Goal: Subscribe to service/newsletter

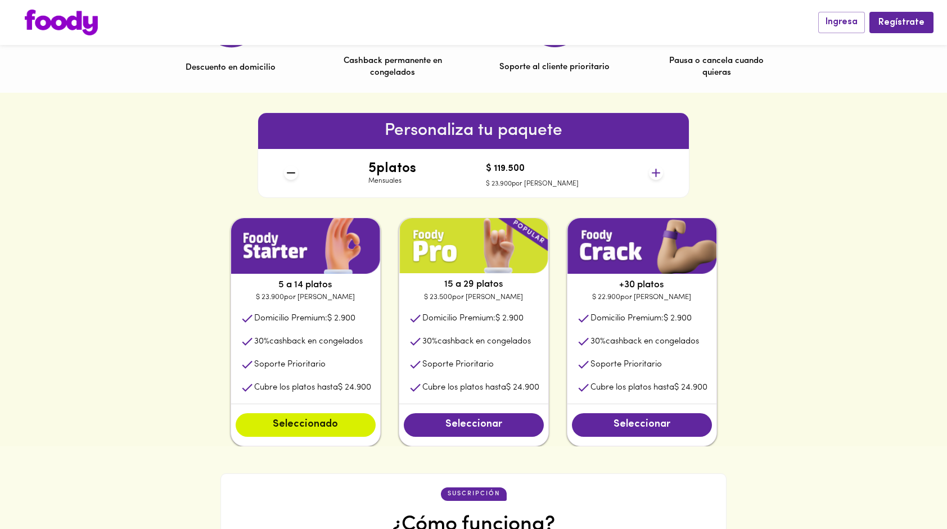
scroll to position [418, 0]
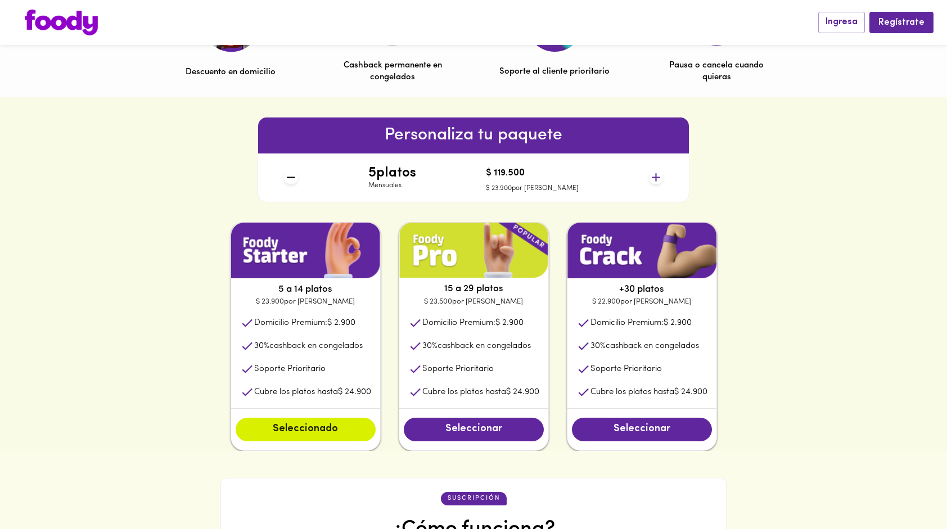
click at [657, 175] on icon at bounding box center [656, 177] width 14 height 14
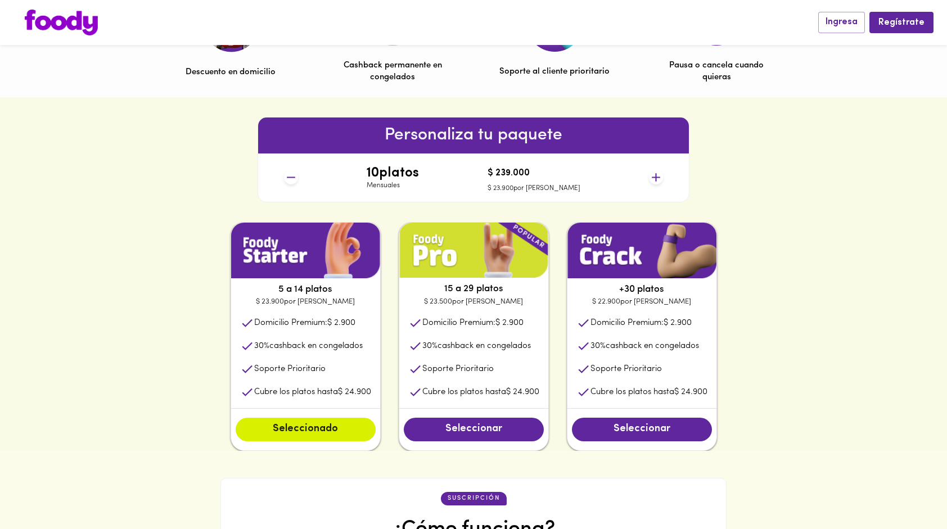
click at [657, 175] on icon at bounding box center [656, 177] width 14 height 14
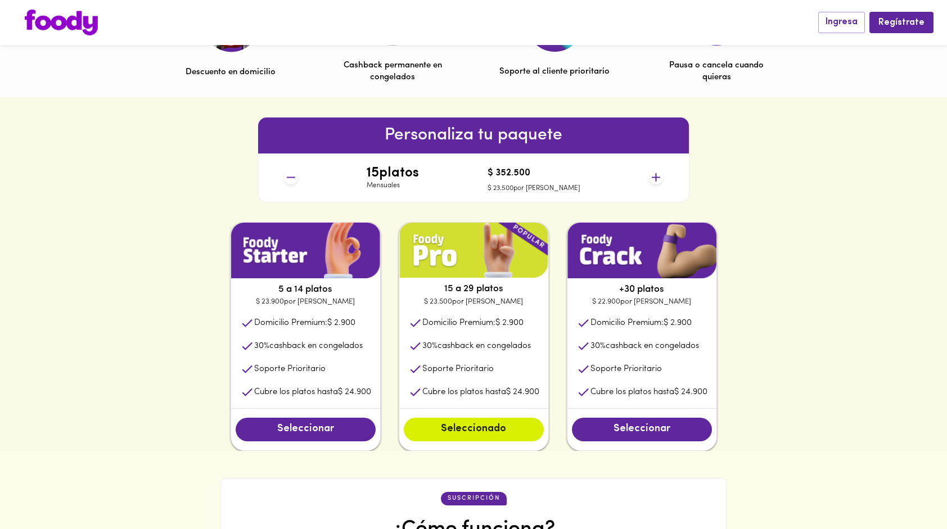
click at [657, 175] on icon at bounding box center [656, 177] width 14 height 14
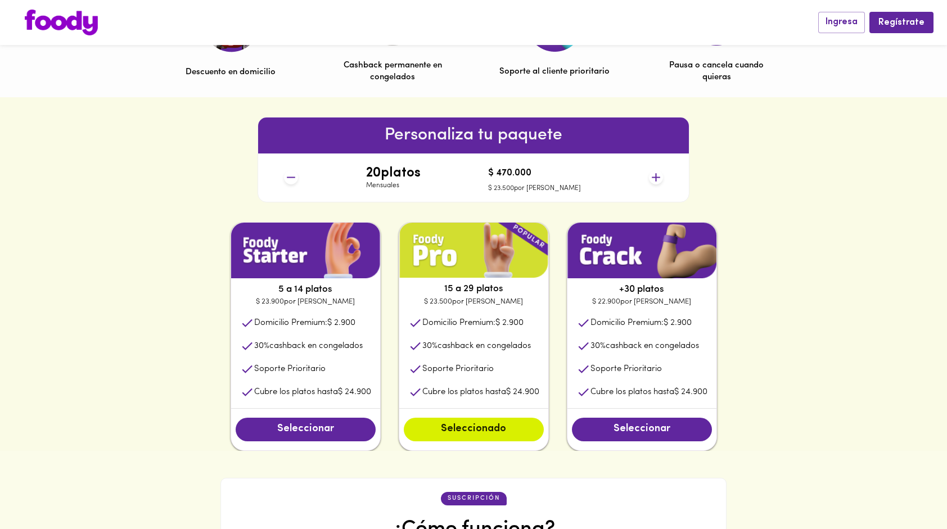
click at [657, 175] on icon at bounding box center [656, 177] width 14 height 14
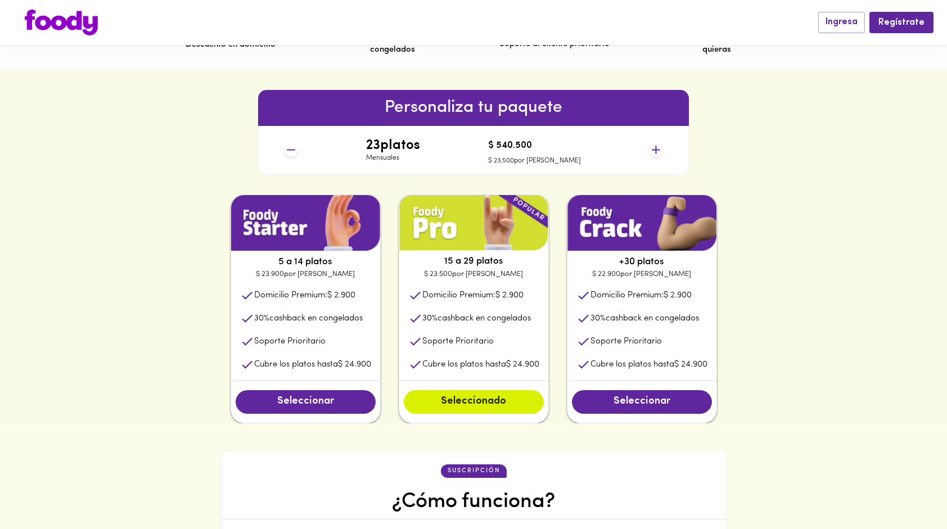
scroll to position [446, 0]
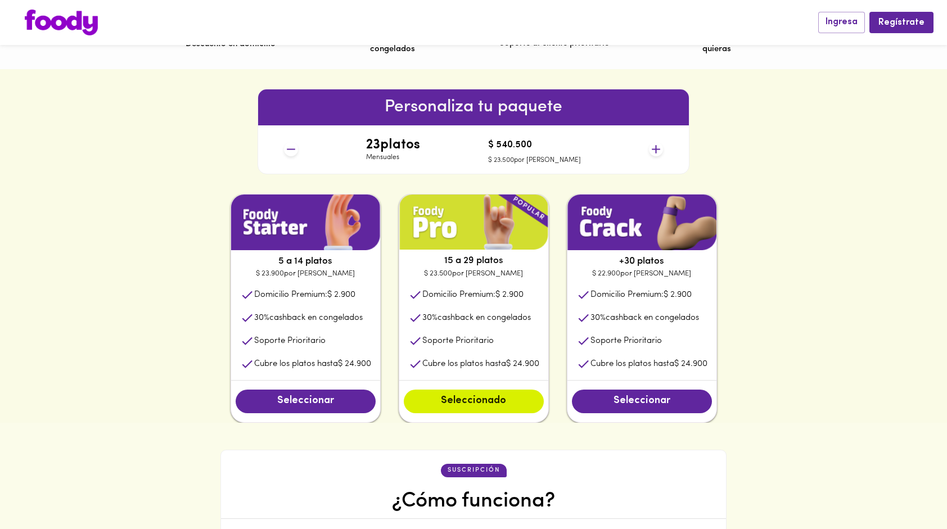
click at [650, 152] on icon at bounding box center [656, 149] width 14 height 14
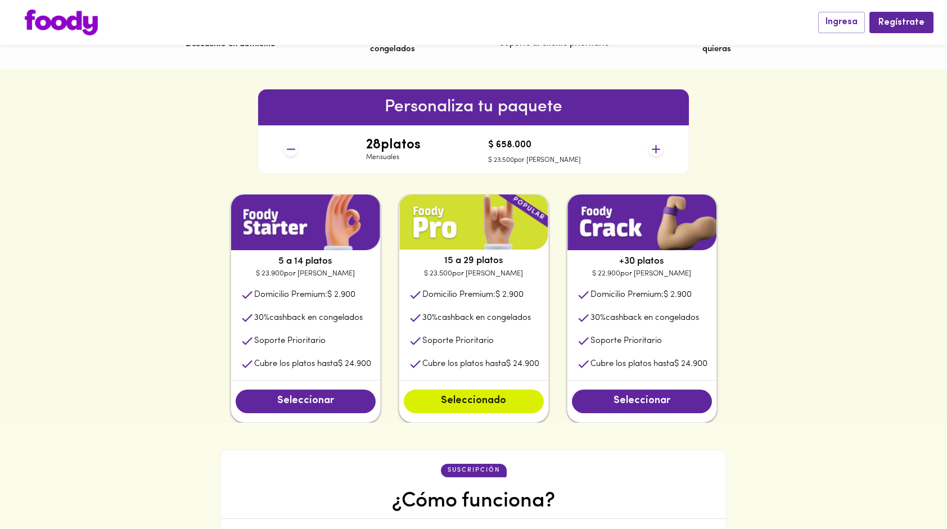
click at [650, 150] on icon at bounding box center [656, 149] width 14 height 14
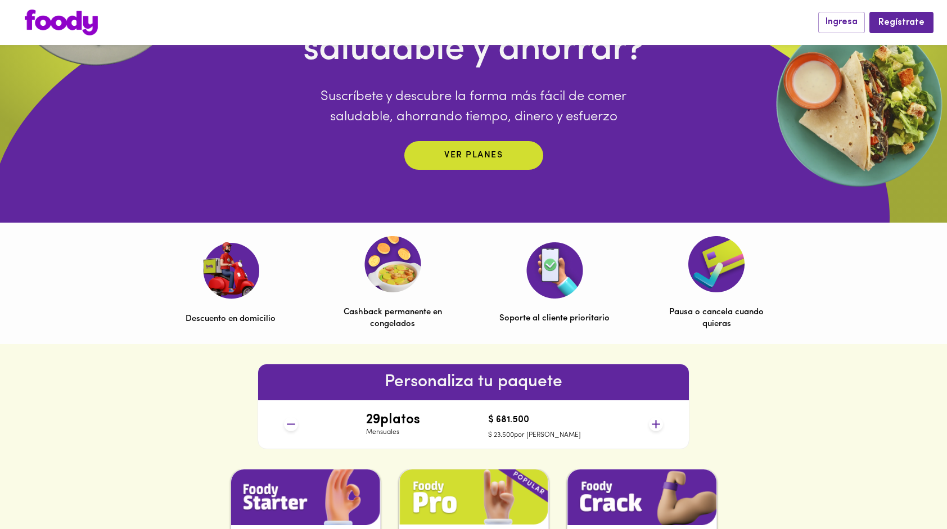
scroll to position [134, 0]
